Goal: Task Accomplishment & Management: Use online tool/utility

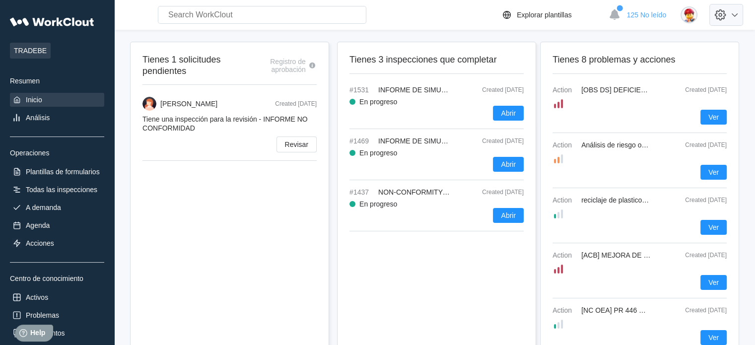
click at [728, 14] on icon at bounding box center [719, 14] width 17 height 17
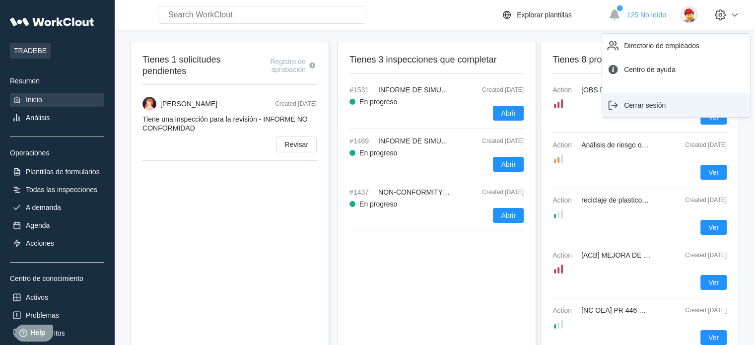
click at [647, 101] on div "Cerrar sesión" at bounding box center [645, 105] width 42 height 8
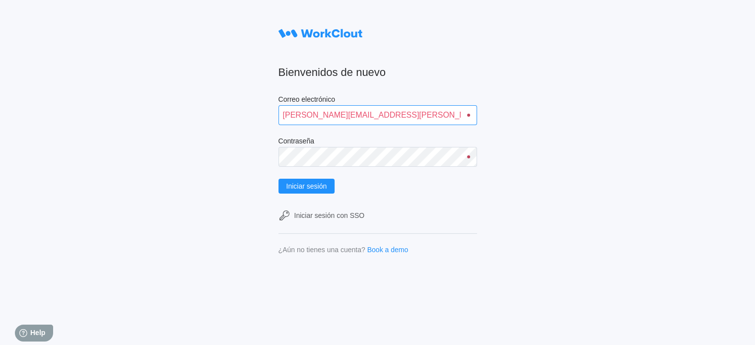
click at [378, 108] on input "[PERSON_NAME][EMAIL_ADDRESS][PERSON_NAME][DOMAIN_NAME]" at bounding box center [377, 115] width 198 height 20
type input "[PERSON_NAME][EMAIL_ADDRESS][PERSON_NAME][DOMAIN_NAME]"
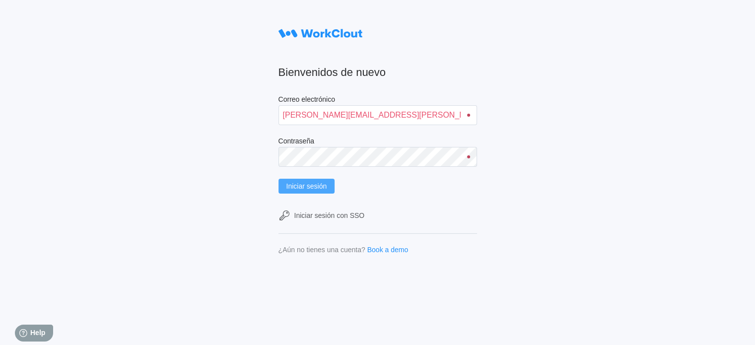
click at [308, 189] on span "Iniciar sesión" at bounding box center [306, 186] width 41 height 7
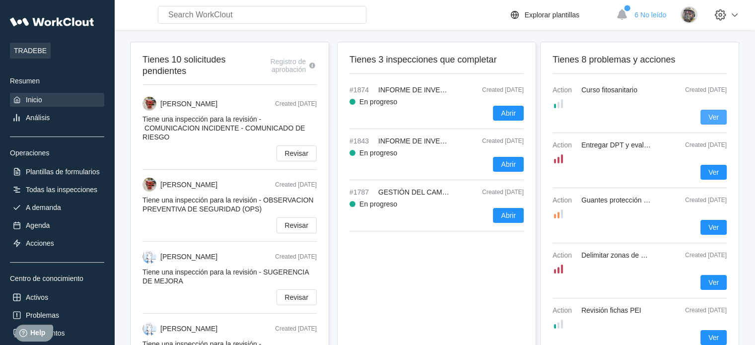
click at [713, 115] on span "Ver" at bounding box center [713, 117] width 10 height 7
click at [67, 240] on div "Acciones" at bounding box center [57, 243] width 94 height 14
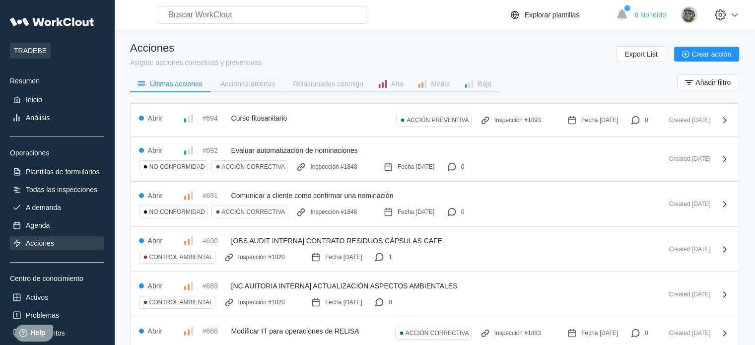
click at [260, 85] on div "Acciones abiertas" at bounding box center [247, 83] width 55 height 7
click at [633, 57] on span "Export List" at bounding box center [640, 54] width 33 height 7
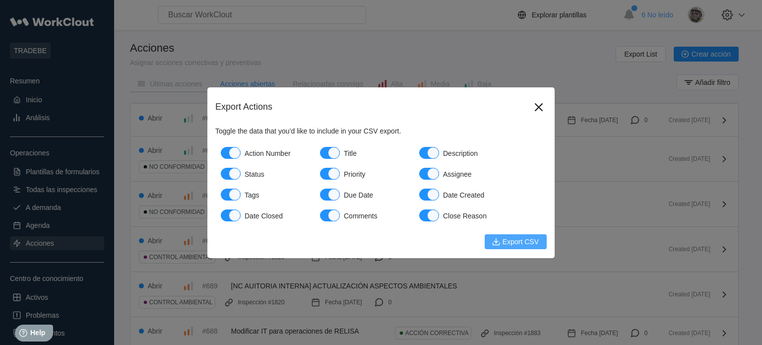
click at [520, 240] on span "Export CSV" at bounding box center [521, 241] width 36 height 7
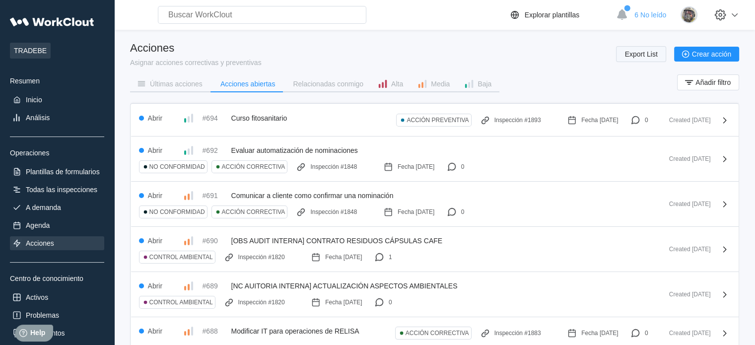
click at [644, 58] on button "Export List" at bounding box center [641, 54] width 50 height 16
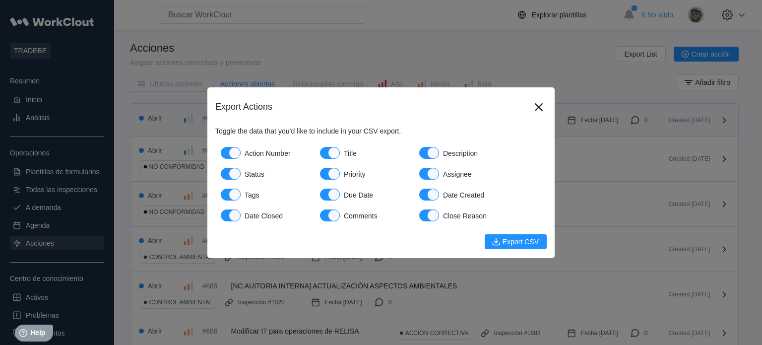
drag, startPoint x: 538, startPoint y: 107, endPoint x: 544, endPoint y: 106, distance: 6.5
click at [538, 107] on icon at bounding box center [539, 107] width 8 height 8
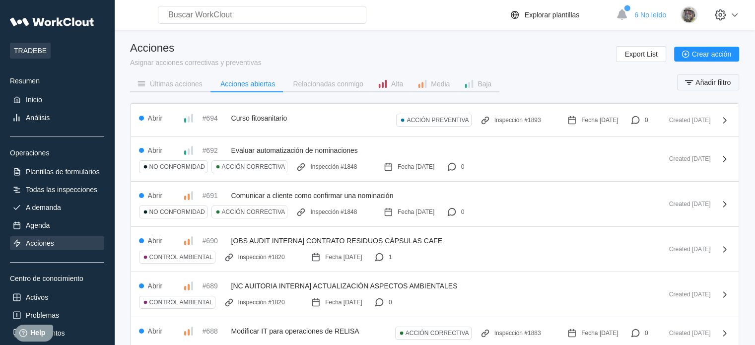
click at [724, 87] on button "Añadir filtro" at bounding box center [708, 82] width 62 height 16
